Goal: Task Accomplishment & Management: Use online tool/utility

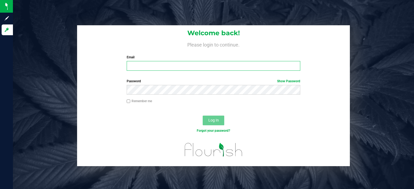
click at [177, 68] on input "Email" at bounding box center [214, 66] width 174 height 10
type input "[EMAIL_ADDRESS][DOMAIN_NAME]"
click at [202, 116] on button "Log In" at bounding box center [213, 121] width 22 height 10
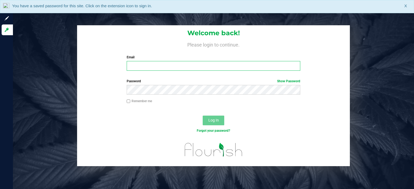
click at [152, 66] on input "Email" at bounding box center [214, 66] width 174 height 10
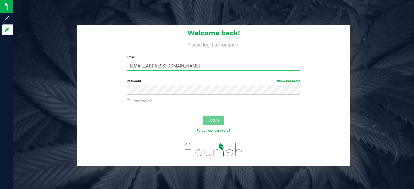
type input "[EMAIL_ADDRESS][DOMAIN_NAME]"
click at [202, 116] on button "Log In" at bounding box center [213, 121] width 22 height 10
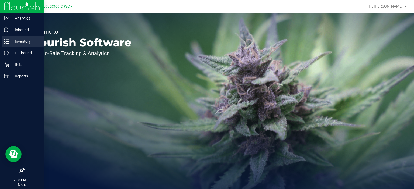
click at [20, 40] on p "Inventory" at bounding box center [25, 41] width 32 height 6
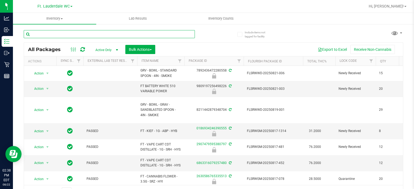
click at [101, 33] on input "text" at bounding box center [109, 34] width 171 height 8
type input "HT"
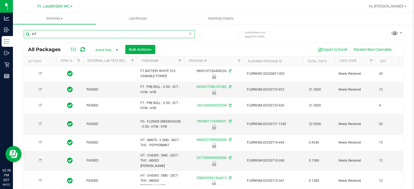
type input "2025-12-30"
type input "2026-01-06"
type input "2025-12-23"
type input "2025-12-30"
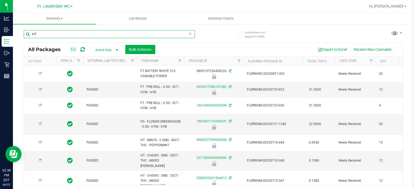
type input "2025-12-30"
type input "2025-12-28"
type input "2025-12-30"
type input "2025-12-27"
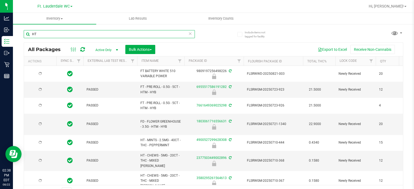
type input "2025-12-27"
type input "2025-12-21"
type input "2025-12-16"
type input "2025-12-27"
type input "2025-12-23"
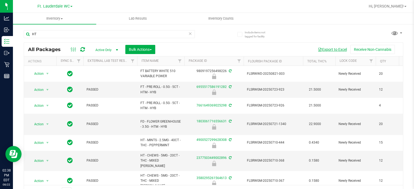
click at [331, 50] on button "Export to Excel" at bounding box center [332, 49] width 36 height 9
click at [71, 33] on input "HT" at bounding box center [109, 34] width 171 height 8
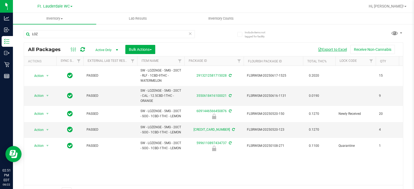
click at [331, 48] on button "Export to Excel" at bounding box center [332, 49] width 36 height 9
click at [67, 36] on input "LOZ" at bounding box center [109, 34] width 171 height 8
type input "WNA"
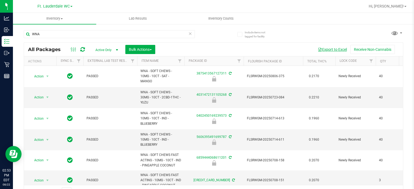
click at [333, 49] on button "Export to Excel" at bounding box center [332, 49] width 36 height 9
